Goal: Check status: Check status

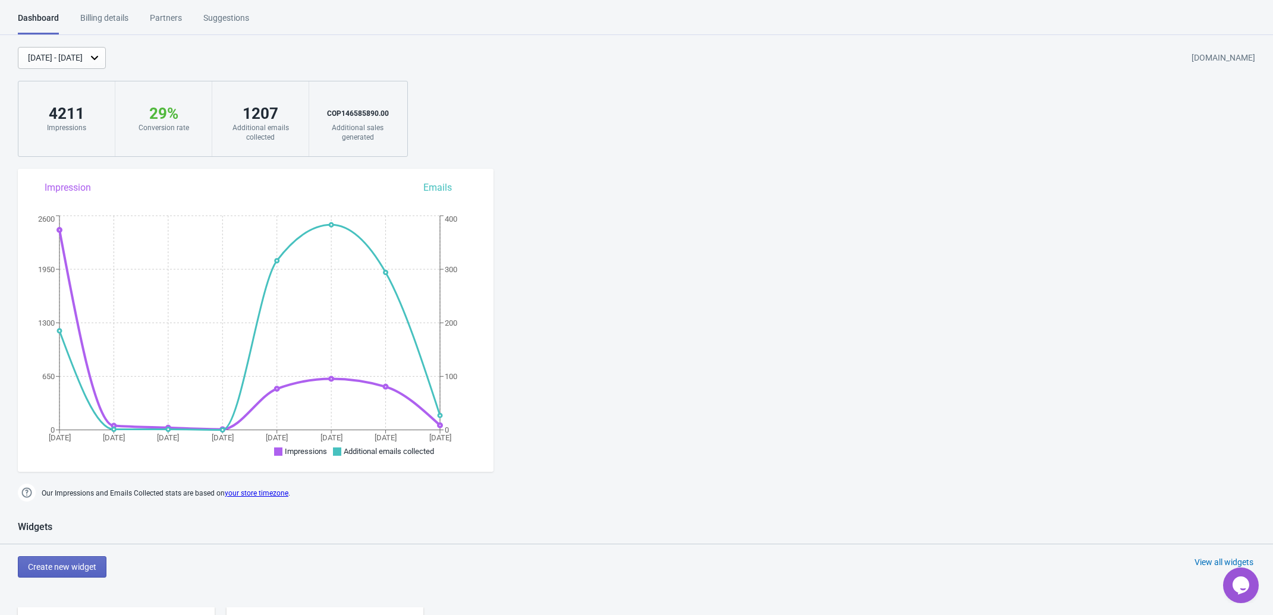
click at [83, 62] on div "[DATE] - [DATE]" at bounding box center [55, 58] width 55 height 12
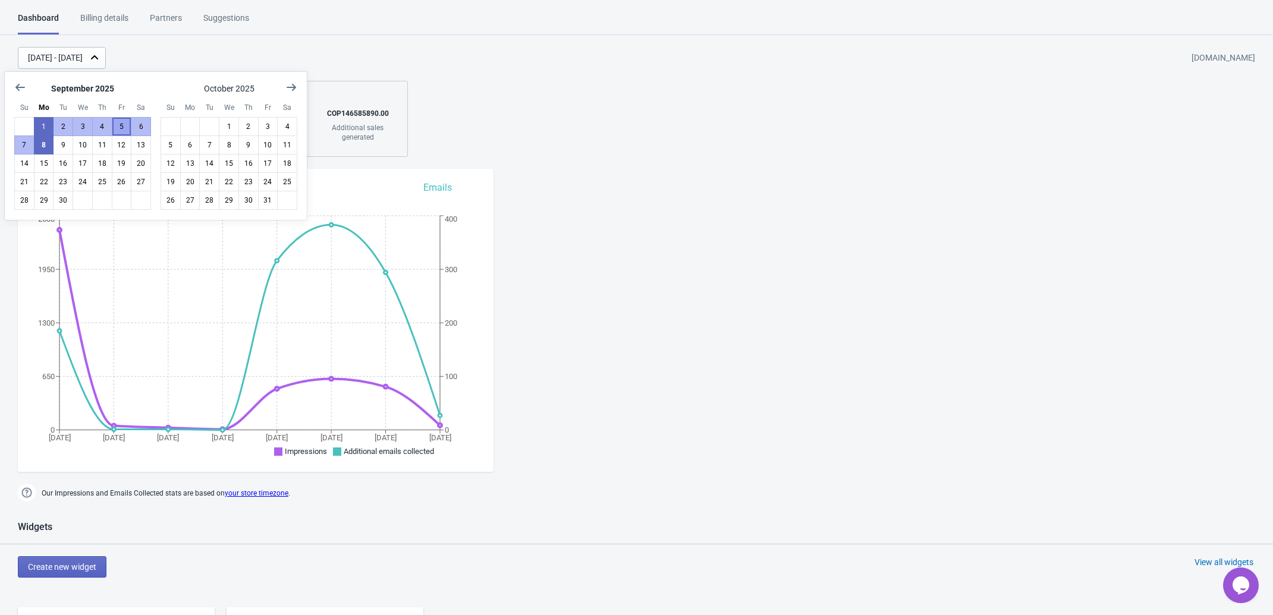
click at [118, 130] on button "5" at bounding box center [122, 126] width 20 height 19
click at [42, 149] on button "8" at bounding box center [44, 145] width 20 height 19
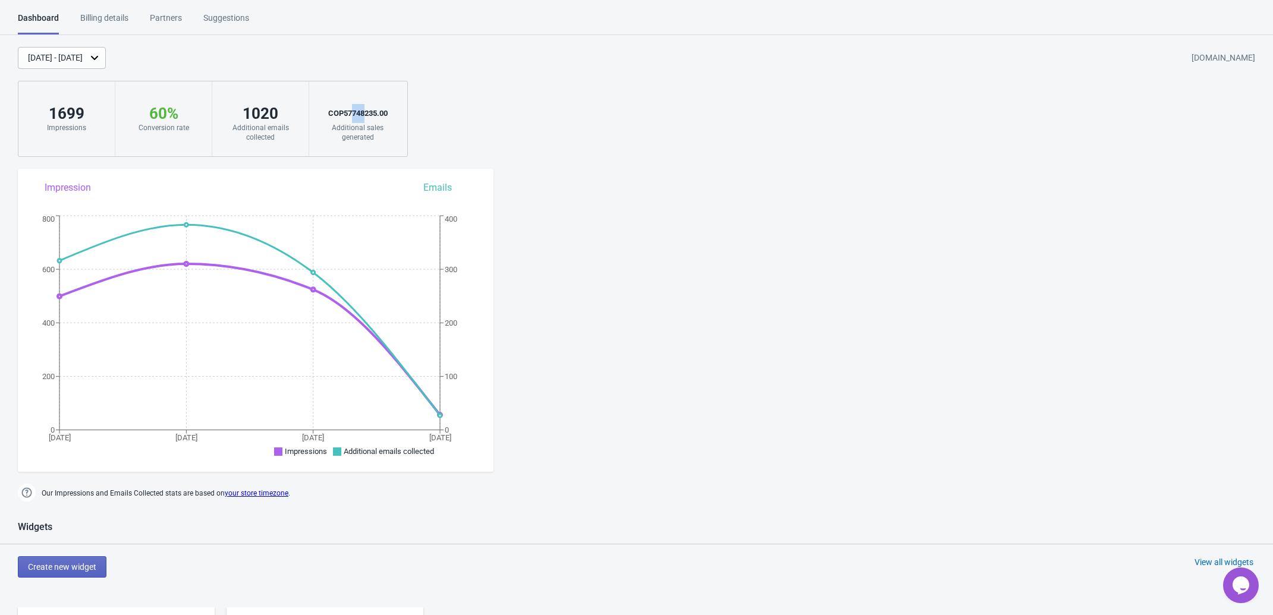
drag, startPoint x: 364, startPoint y: 113, endPoint x: 350, endPoint y: 113, distance: 14.3
click at [350, 113] on div "COP 57748235.00" at bounding box center [357, 113] width 73 height 19
click at [451, 101] on div "[DATE] - [DATE] [DOMAIN_NAME] 1699 Impressions 60 % Your Tada Widget has a conv…" at bounding box center [636, 102] width 1273 height 110
drag, startPoint x: 1087, startPoint y: 212, endPoint x: 1081, endPoint y: 221, distance: 10.7
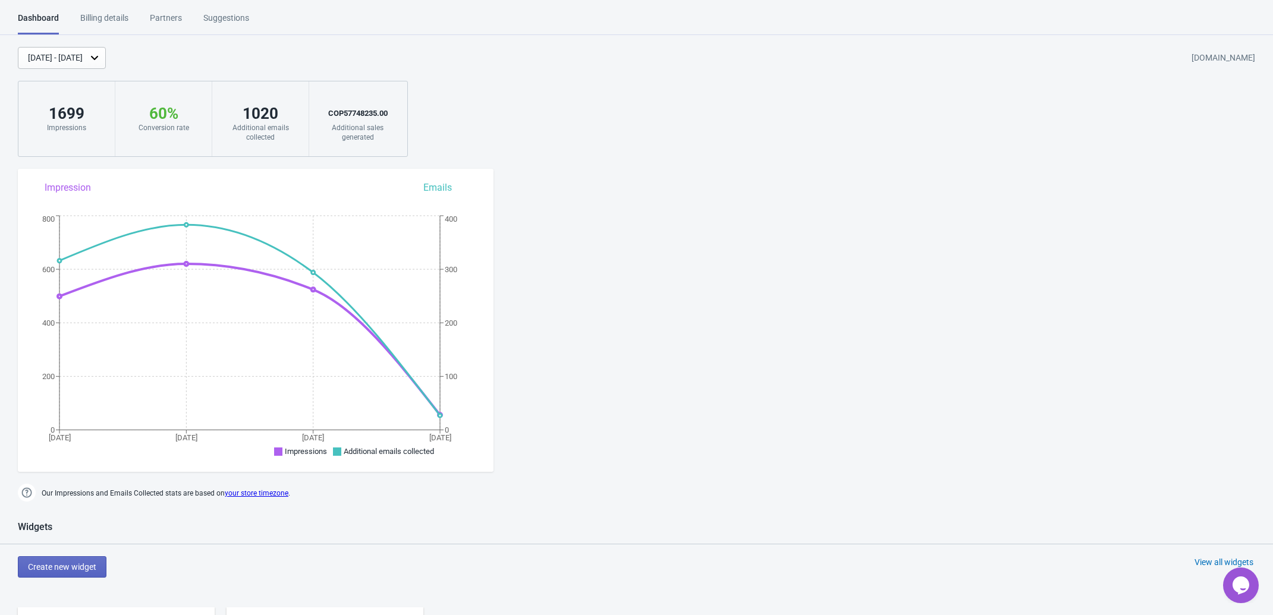
click at [61, 109] on div "1699" at bounding box center [66, 113] width 73 height 19
drag, startPoint x: 61, startPoint y: 109, endPoint x: 64, endPoint y: 118, distance: 9.2
click at [62, 110] on div "1699" at bounding box center [66, 113] width 73 height 19
copy div "1699"
